Goal: Book appointment/travel/reservation

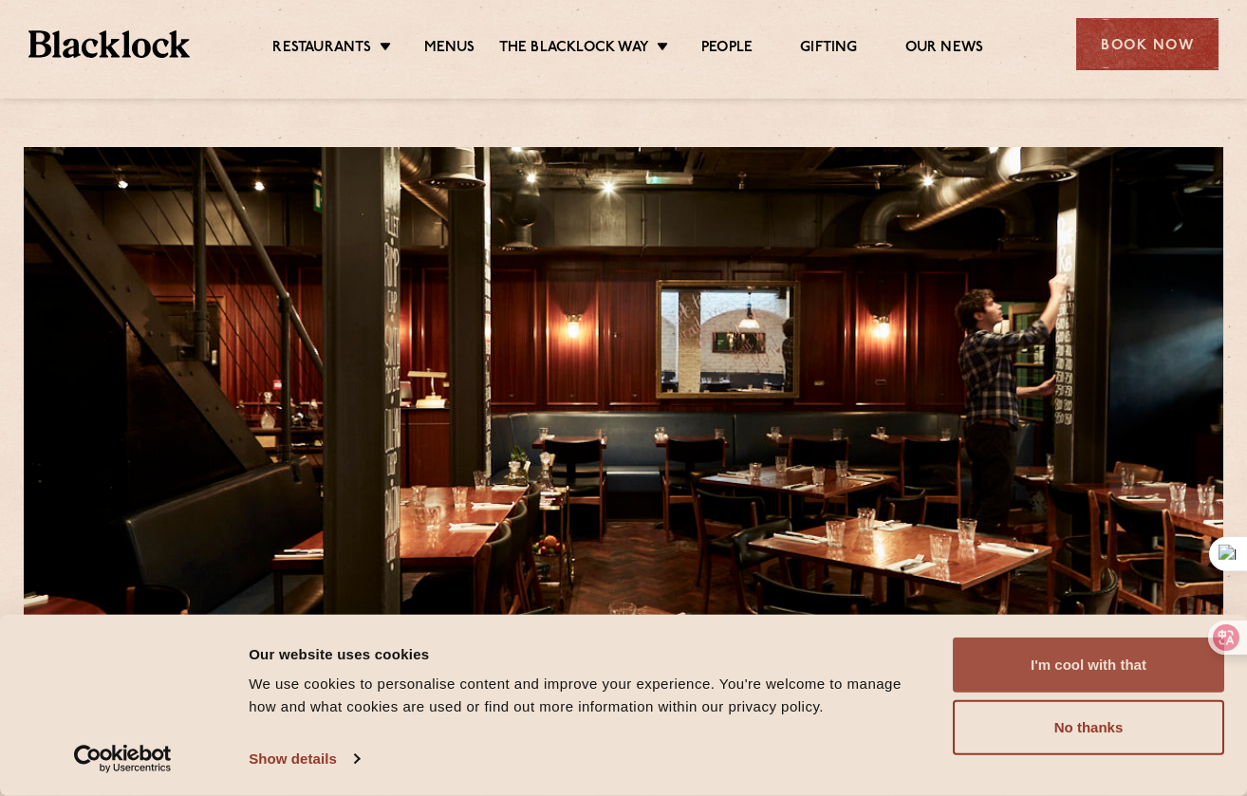
click at [1072, 664] on button "I'm cool with that" at bounding box center [1087, 665] width 271 height 55
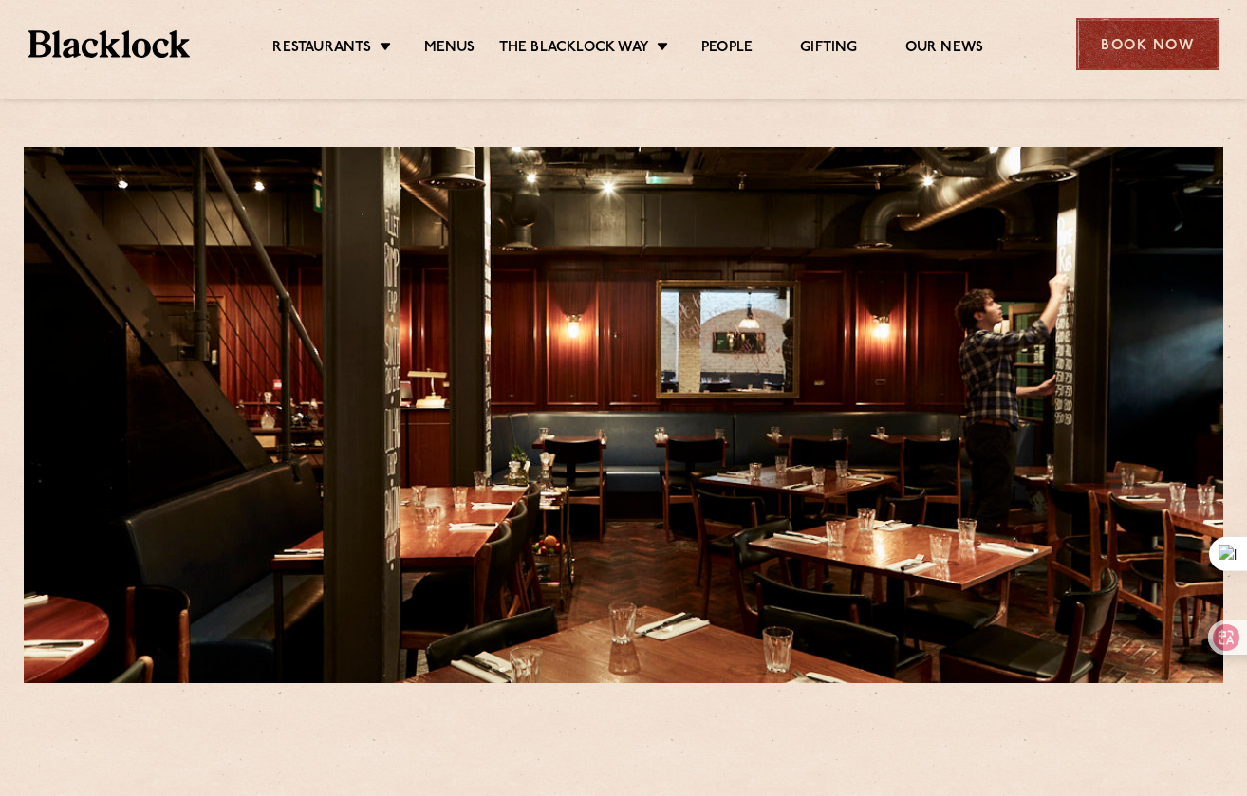
click at [1134, 42] on div "Book Now" at bounding box center [1147, 44] width 142 height 52
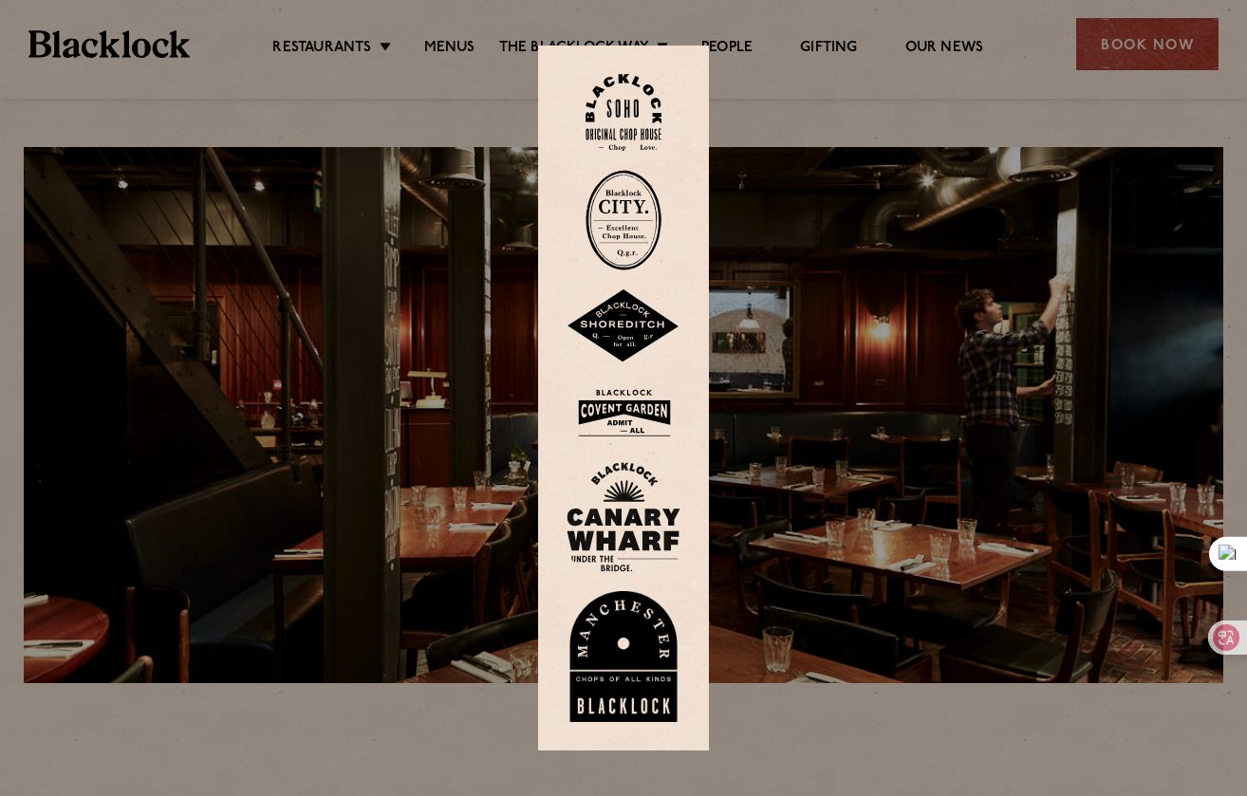
click at [632, 93] on img at bounding box center [623, 112] width 76 height 77
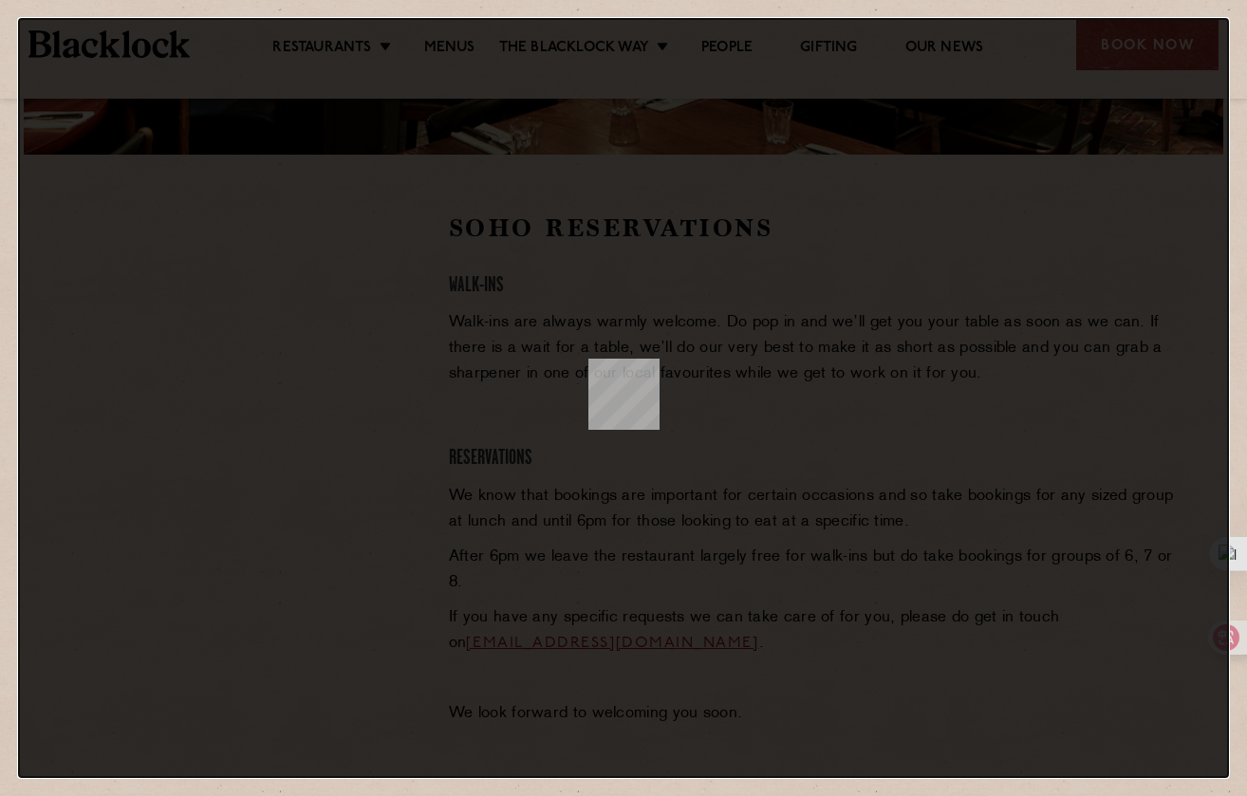
type input "jacksonkuo@gmail.com"
